Goal: Task Accomplishment & Management: Use online tool/utility

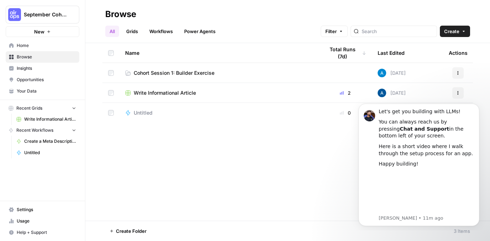
click at [148, 74] on span "Cohort Session 1: Builder Exercise" at bounding box center [174, 72] width 81 height 7
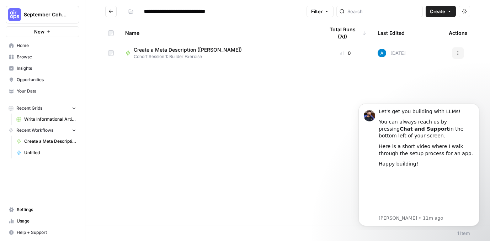
click at [450, 13] on icon "button" at bounding box center [449, 11] width 4 height 4
click at [428, 38] on span "Workflow" at bounding box center [427, 37] width 40 height 7
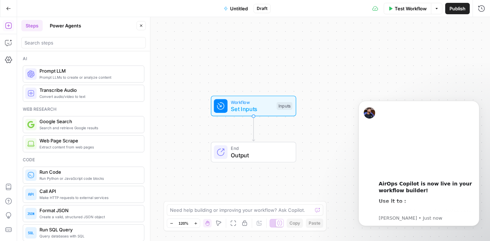
click at [238, 9] on span "Untitled" at bounding box center [239, 8] width 18 height 7
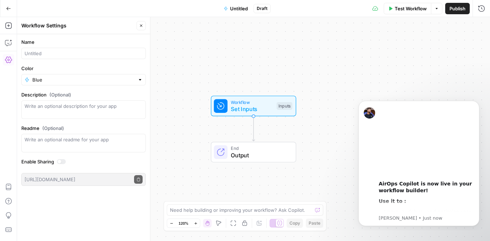
click at [235, 9] on span "Untitled" at bounding box center [239, 8] width 18 height 7
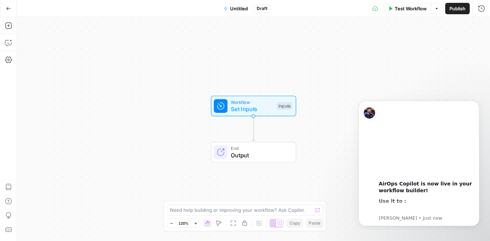
click at [235, 9] on span "Untitled" at bounding box center [239, 8] width 18 height 7
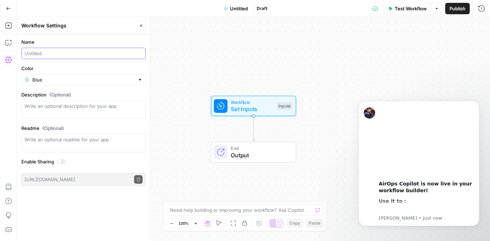
click at [40, 54] on input "Name" at bounding box center [84, 53] width 118 height 7
type input "Jenna workflow"
click at [46, 78] on input "Color" at bounding box center [83, 79] width 102 height 7
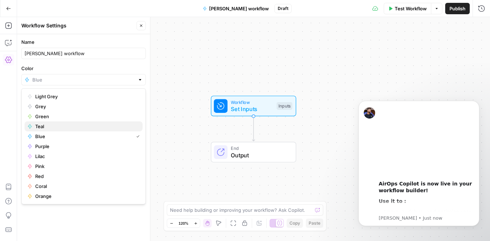
click at [50, 127] on span "Teal" at bounding box center [86, 126] width 102 height 7
type input "Teal"
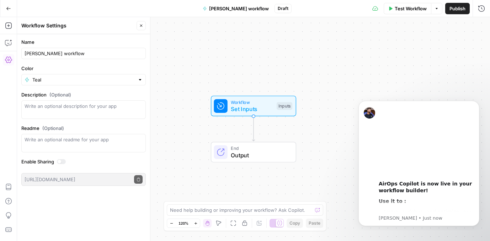
click at [88, 213] on div "Name Jenna workflow Color Teal Description (Optional) Readme (Optional) Write a…" at bounding box center [83, 137] width 133 height 207
click at [249, 111] on span "Set Inputs" at bounding box center [252, 109] width 42 height 9
click at [477, 101] on icon "Dismiss notification" at bounding box center [478, 103] width 4 height 4
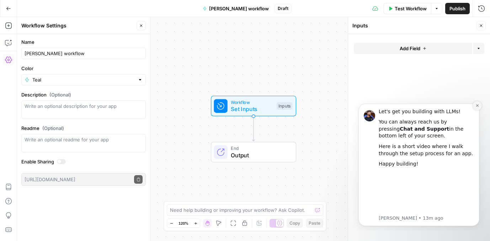
click at [477, 107] on icon "Dismiss notification" at bounding box center [478, 105] width 4 height 4
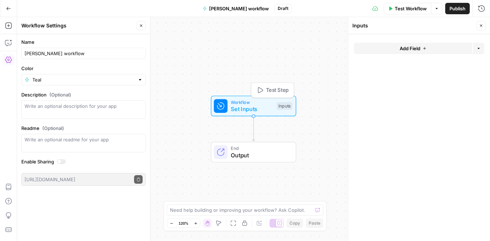
click at [253, 108] on span "Set Inputs" at bounding box center [252, 109] width 42 height 9
click at [397, 48] on button "Add Field" at bounding box center [413, 48] width 118 height 11
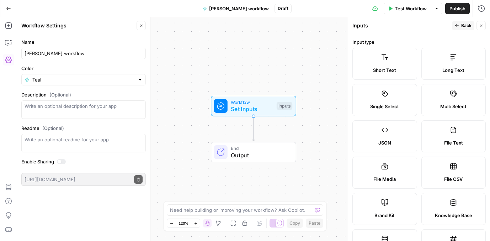
click at [397, 70] on div "Short Text" at bounding box center [384, 70] width 53 height 7
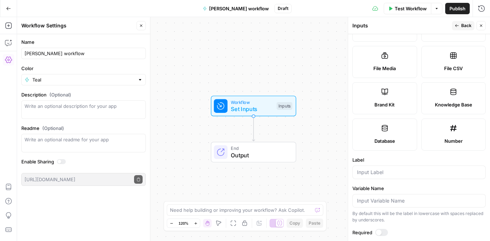
scroll to position [225, 0]
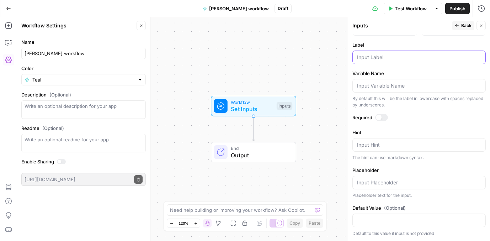
click at [371, 58] on input "Label" at bounding box center [419, 57] width 124 height 7
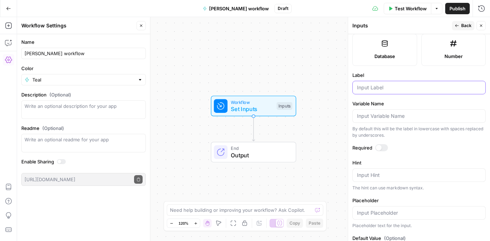
scroll to position [197, 0]
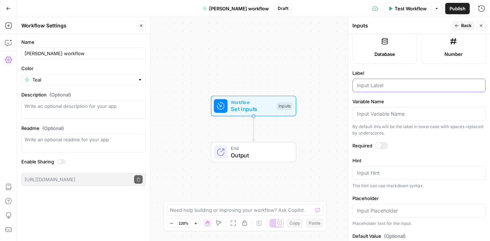
type input "I"
drag, startPoint x: 390, startPoint y: 86, endPoint x: 346, endPoint y: 86, distance: 44.1
click at [348, 86] on div "Inputs Back Close Input type Short Text Long Text Single Select Multi Select JS…" at bounding box center [419, 129] width 142 height 224
click at [379, 85] on input "Blog url" at bounding box center [419, 85] width 124 height 7
type input "Blog URL"
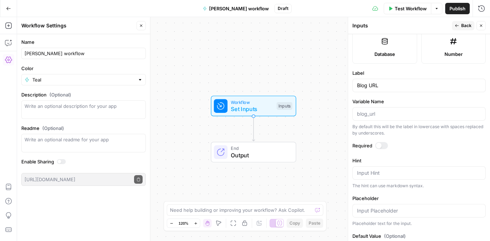
click at [379, 147] on div at bounding box center [379, 146] width 6 height 6
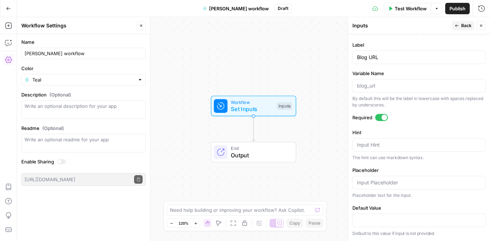
click at [466, 27] on span "Back" at bounding box center [466, 25] width 10 height 6
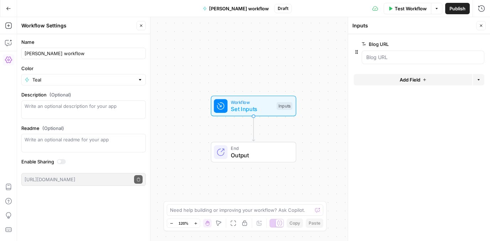
click at [484, 22] on button "Close" at bounding box center [481, 25] width 9 height 9
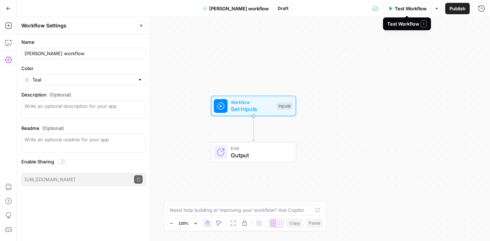
click at [404, 11] on span "Test Workflow" at bounding box center [411, 8] width 32 height 7
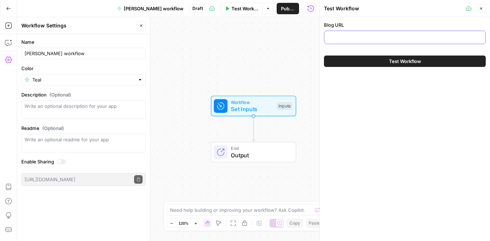
click at [357, 36] on input "Blog URL" at bounding box center [405, 37] width 153 height 7
paste input "https://www.creatopy.com/blog/introducing-ai-learn-agent/"
type input "https://www.creatopy.com/blog/introducing-ai-learn-agent/"
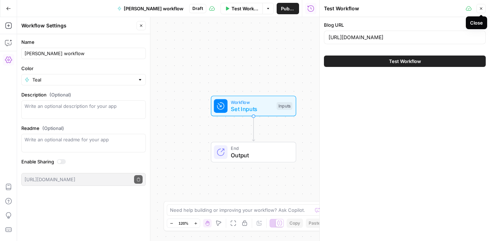
click at [482, 9] on icon "button" at bounding box center [481, 8] width 4 height 4
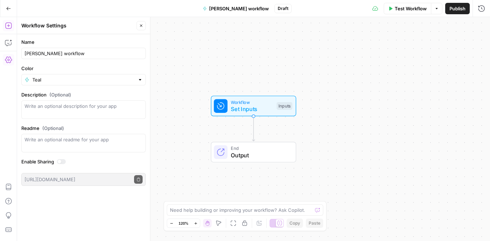
click at [8, 26] on icon "button" at bounding box center [8, 25] width 6 height 6
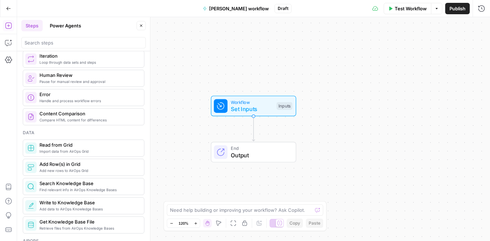
scroll to position [0, 0]
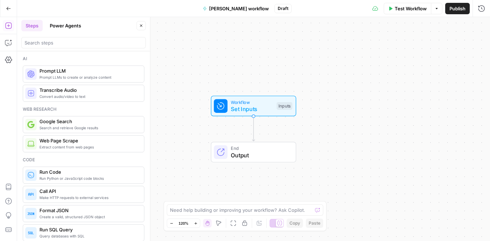
click at [96, 148] on span "Extract content from web pages" at bounding box center [88, 147] width 99 height 6
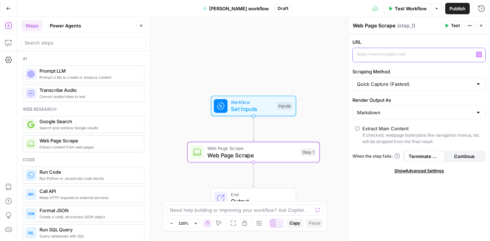
click at [378, 55] on p at bounding box center [413, 54] width 113 height 7
click at [479, 54] on icon "button" at bounding box center [479, 55] width 4 height 4
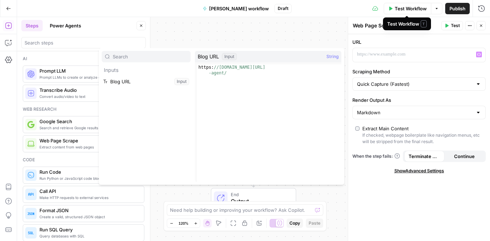
click at [410, 10] on span "Test Workflow" at bounding box center [411, 8] width 32 height 7
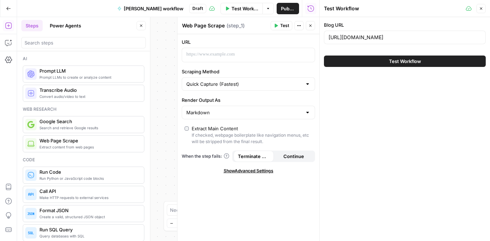
click at [483, 8] on button "Close" at bounding box center [481, 8] width 9 height 9
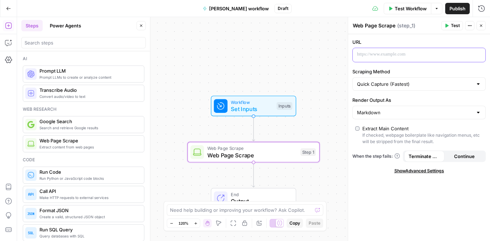
click at [405, 54] on p at bounding box center [413, 54] width 113 height 7
click at [480, 56] on button "Variables Menu" at bounding box center [479, 55] width 6 height 6
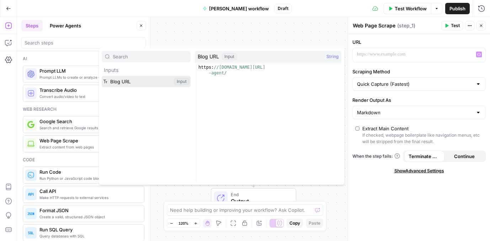
click at [133, 80] on button "Select variable Blog URL" at bounding box center [146, 81] width 89 height 11
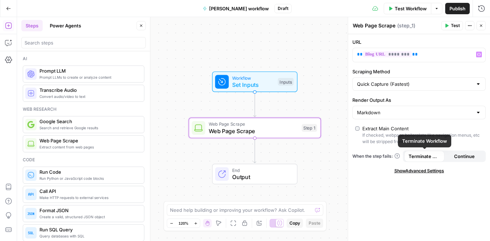
click at [422, 157] on span "Terminate Workflow" at bounding box center [425, 156] width 32 height 7
click at [455, 25] on span "Test" at bounding box center [455, 25] width 9 height 6
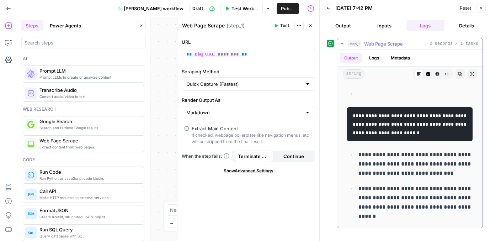
scroll to position [1339, 0]
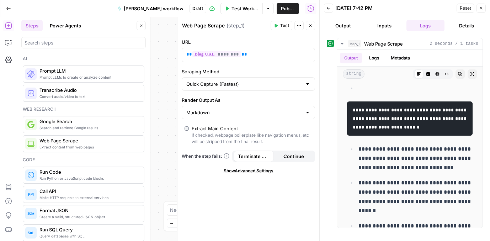
click at [384, 28] on button "Inputs" at bounding box center [384, 25] width 38 height 11
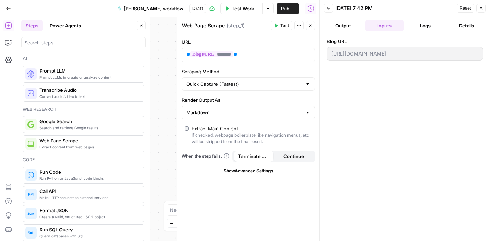
click at [279, 26] on button "Test" at bounding box center [282, 25] width 22 height 9
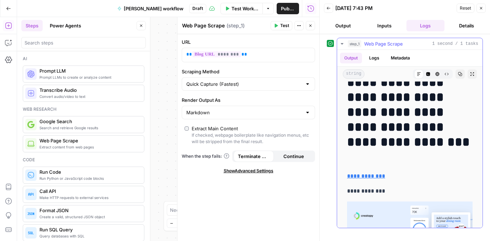
scroll to position [214, 0]
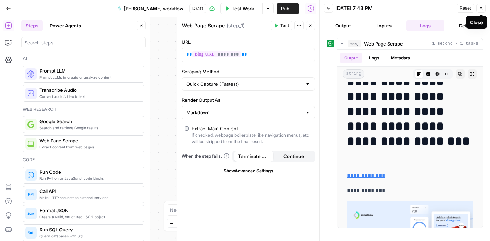
click at [480, 7] on icon "button" at bounding box center [481, 8] width 2 height 2
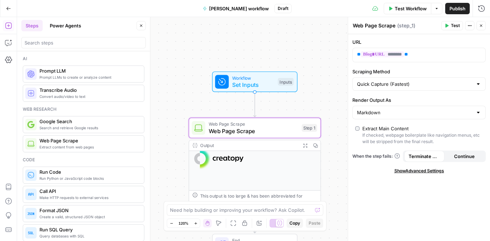
scroll to position [67, 0]
click at [83, 73] on span "Prompt LLM" at bounding box center [88, 70] width 99 height 7
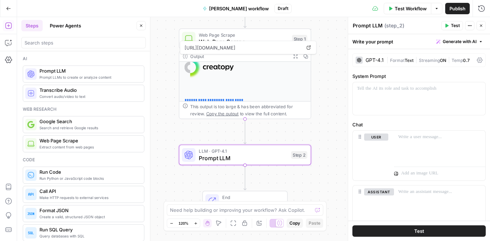
click at [382, 60] on div "GPT-4.1" at bounding box center [375, 60] width 18 height 5
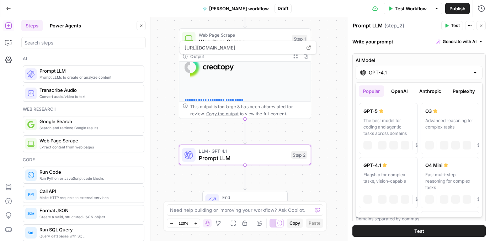
click at [388, 70] on input "GPT-4.1" at bounding box center [419, 72] width 101 height 7
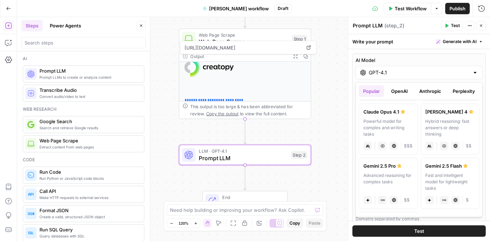
scroll to position [108, 0]
click at [448, 124] on div "Hybrid reasoning: fast answers or deep thinking" at bounding box center [450, 127] width 50 height 19
type input "Claude Sonnet 4"
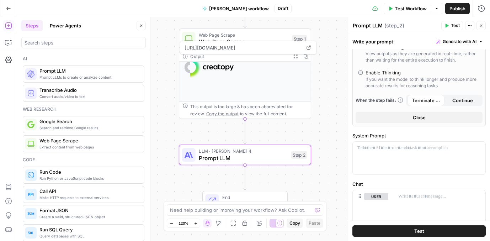
scroll to position [168, 0]
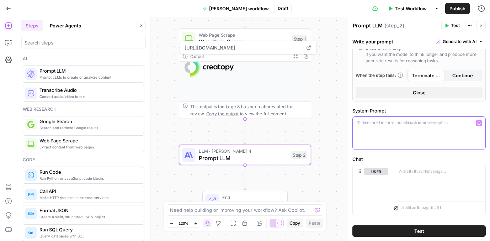
click at [389, 128] on div at bounding box center [419, 133] width 133 height 33
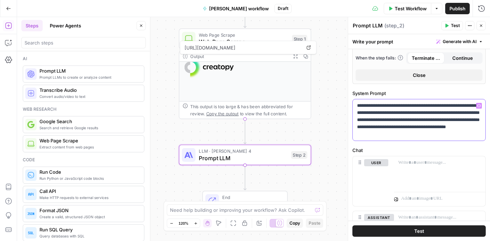
scroll to position [165, 0]
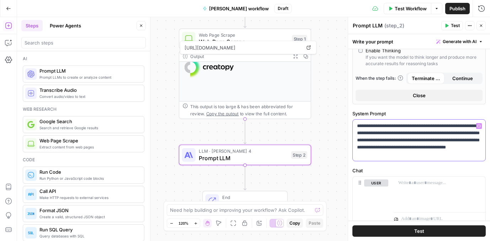
click at [357, 136] on div "**********" at bounding box center [419, 139] width 133 height 41
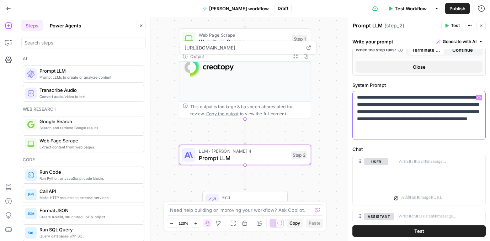
scroll to position [197, 0]
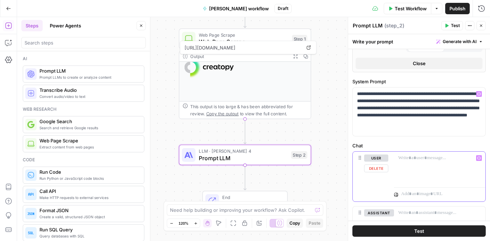
click at [404, 162] on div at bounding box center [439, 168] width 91 height 33
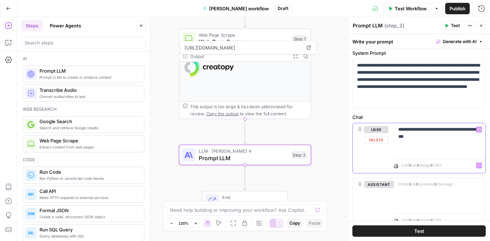
scroll to position [251, 0]
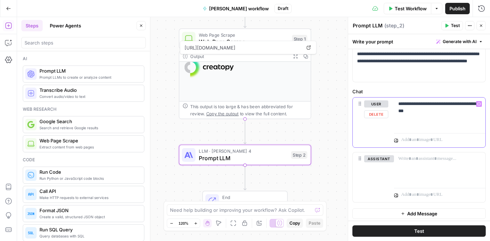
click at [480, 106] on button "Variables Menu" at bounding box center [479, 104] width 6 height 6
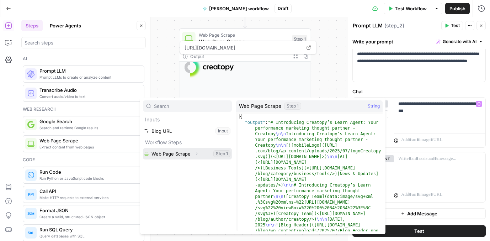
click at [180, 155] on button "Select variable Web Page Scrape" at bounding box center [187, 153] width 89 height 11
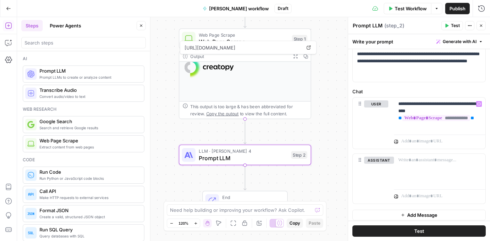
click at [403, 231] on button "Test" at bounding box center [418, 230] width 133 height 11
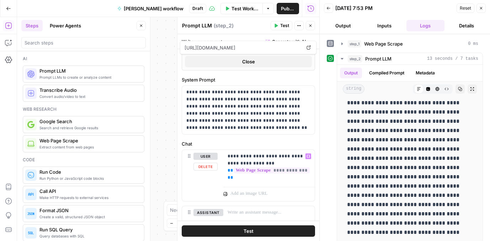
scroll to position [198, 0]
drag, startPoint x: 289, startPoint y: 108, endPoint x: 276, endPoint y: 108, distance: 13.2
click at [276, 108] on p "**********" at bounding box center [248, 110] width 124 height 43
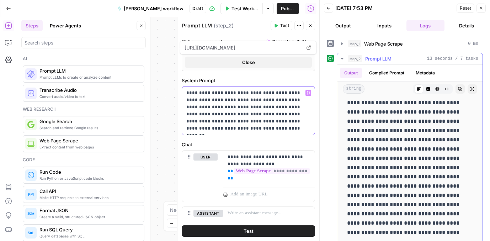
scroll to position [6, 0]
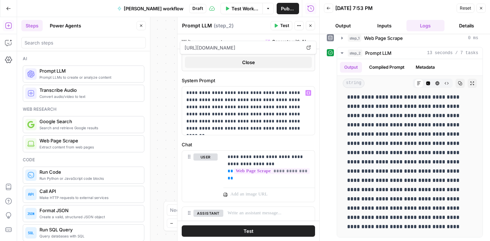
click at [468, 10] on span "Reset" at bounding box center [465, 8] width 11 height 6
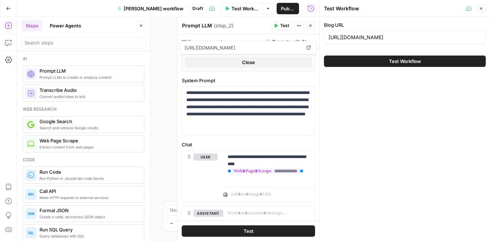
click at [394, 63] on span "Test Workflow" at bounding box center [405, 61] width 32 height 7
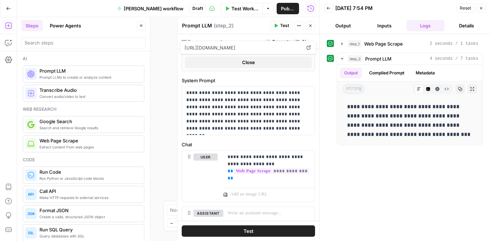
click at [160, 68] on div "**********" at bounding box center [168, 129] width 302 height 224
click at [482, 9] on icon "button" at bounding box center [481, 8] width 2 height 2
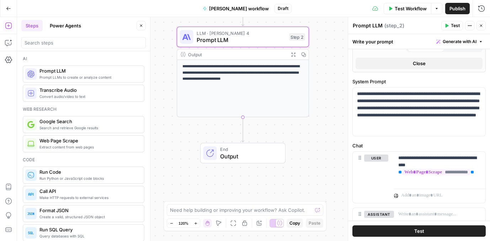
scroll to position [255, 0]
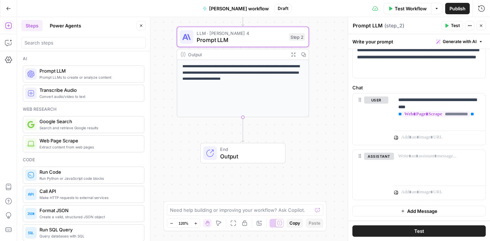
click at [383, 231] on button "Test" at bounding box center [418, 230] width 133 height 11
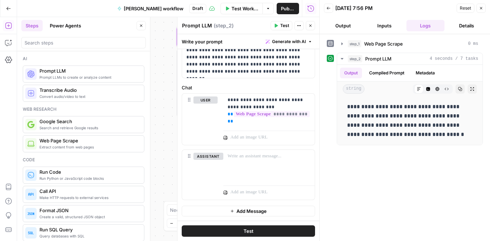
click at [169, 138] on div "**********" at bounding box center [168, 129] width 302 height 224
click at [482, 9] on icon "button" at bounding box center [481, 8] width 4 height 4
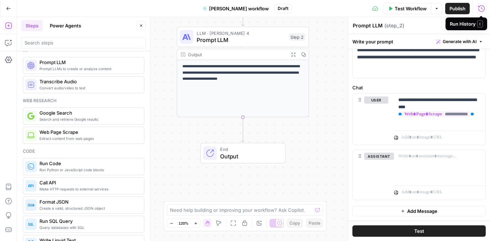
scroll to position [11, 0]
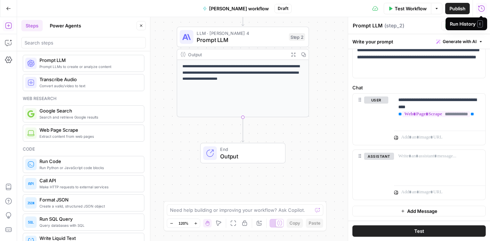
click at [69, 204] on span "Create a valid, structured JSON object" at bounding box center [88, 206] width 99 height 6
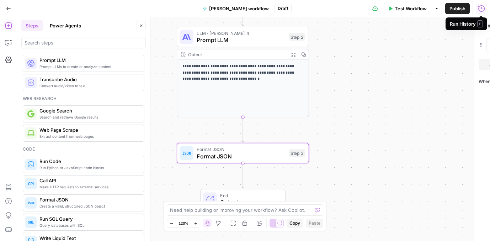
type textarea "Format JSON"
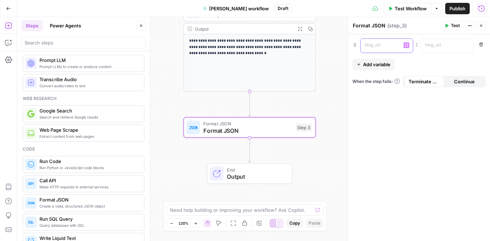
click at [382, 48] on p at bounding box center [381, 45] width 32 height 7
click at [433, 47] on p at bounding box center [441, 45] width 32 height 7
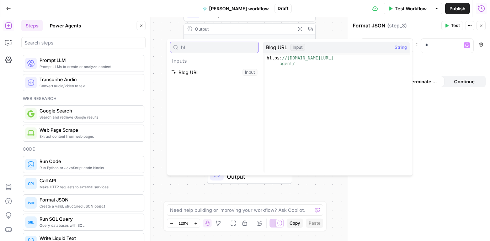
type input "bl"
click at [225, 71] on button "Select variable Blog URL" at bounding box center [214, 72] width 89 height 11
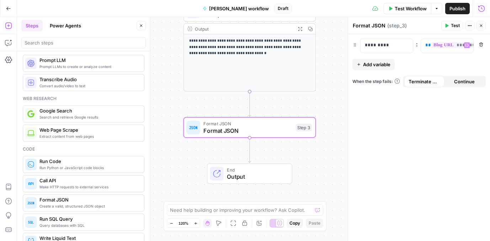
click at [378, 65] on span "Add variable" at bounding box center [376, 64] width 27 height 7
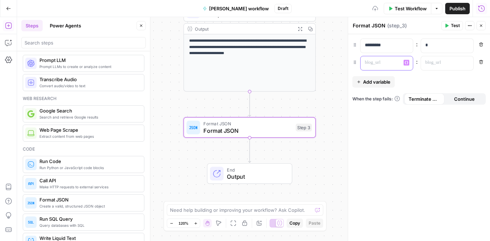
click at [377, 65] on p at bounding box center [381, 62] width 32 height 7
click at [436, 64] on p at bounding box center [441, 62] width 32 height 7
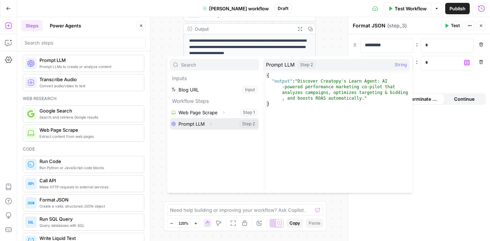
click at [204, 124] on button "Select variable Prompt LLM" at bounding box center [214, 123] width 89 height 11
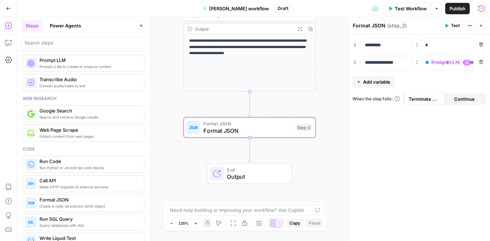
click at [411, 9] on span "Test Workflow" at bounding box center [411, 8] width 32 height 7
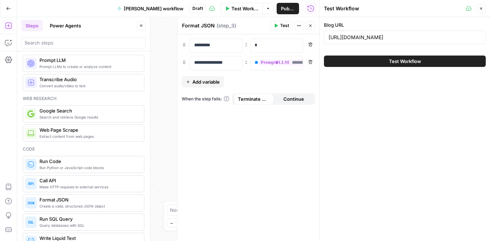
click at [371, 62] on button "Test Workflow" at bounding box center [405, 60] width 162 height 11
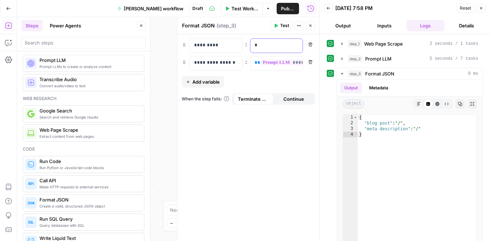
click at [269, 45] on p "*" at bounding box center [277, 45] width 44 height 7
click at [481, 7] on icon "button" at bounding box center [481, 8] width 4 height 4
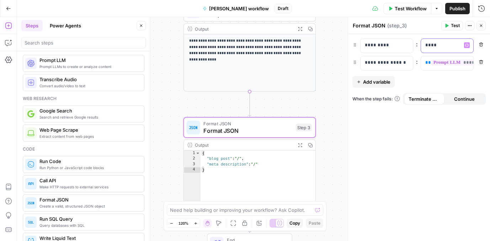
click at [441, 46] on p "****" at bounding box center [441, 45] width 32 height 7
click at [466, 44] on icon "button" at bounding box center [467, 45] width 4 height 4
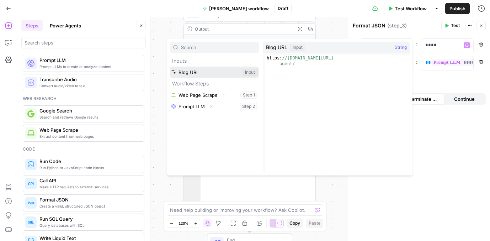
click at [224, 76] on button "Select variable Blog URL" at bounding box center [214, 72] width 89 height 11
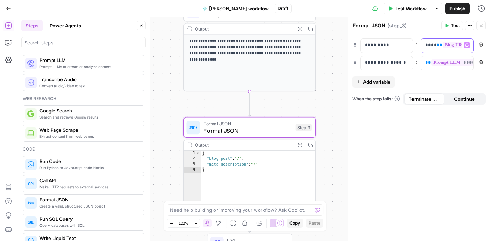
drag, startPoint x: 433, startPoint y: 46, endPoint x: 420, endPoint y: 46, distance: 12.5
click at [421, 46] on div "**** ** ******** ** Variables Menu" at bounding box center [447, 45] width 53 height 15
click at [452, 27] on span "Test" at bounding box center [455, 25] width 9 height 6
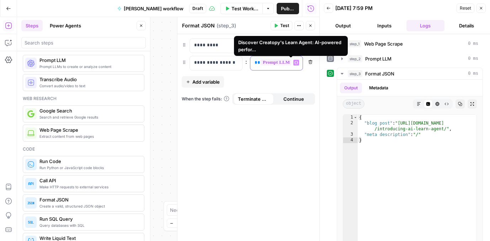
click at [280, 63] on span "**********" at bounding box center [295, 62] width 68 height 6
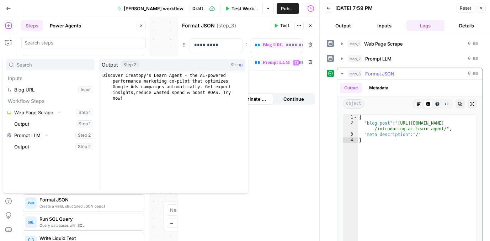
click at [386, 86] on button "Metadata" at bounding box center [379, 88] width 28 height 11
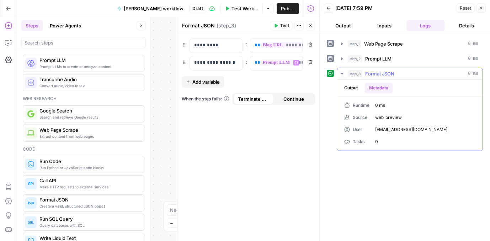
click at [354, 89] on button "Output" at bounding box center [351, 88] width 22 height 11
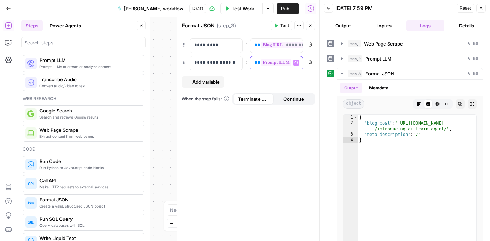
click at [281, 62] on span "**********" at bounding box center [295, 62] width 68 height 6
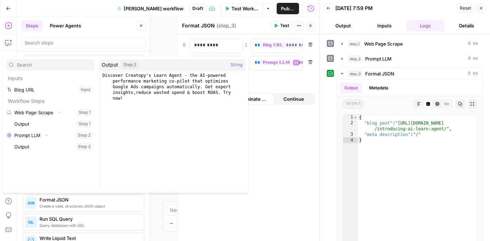
click at [467, 9] on span "Reset" at bounding box center [465, 8] width 11 height 6
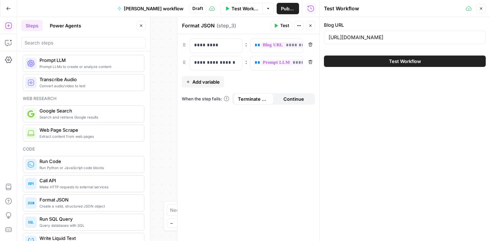
click at [255, 78] on div "**********" at bounding box center [248, 137] width 142 height 207
click at [379, 62] on button "Test Workflow" at bounding box center [405, 60] width 162 height 11
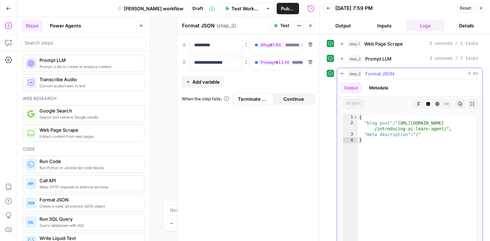
type textarea "*"
click at [387, 146] on div "{ "blog post" : "https://www.creatopy.com/blog /introducing-ai-learn-agent/" , …" at bounding box center [417, 190] width 119 height 151
click at [286, 10] on span "Publish" at bounding box center [288, 8] width 14 height 7
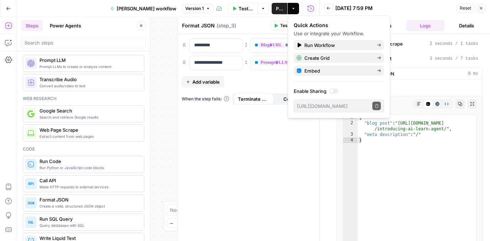
click at [274, 168] on div "**********" at bounding box center [248, 137] width 142 height 207
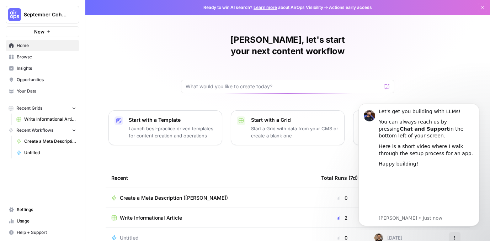
scroll to position [7, 0]
